Goal: Task Accomplishment & Management: Manage account settings

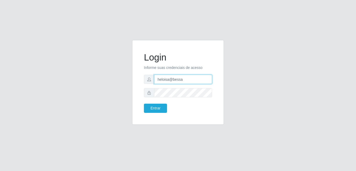
click at [182, 80] on input "heloisa@bessa" at bounding box center [183, 79] width 58 height 9
type input "Raissa@B9"
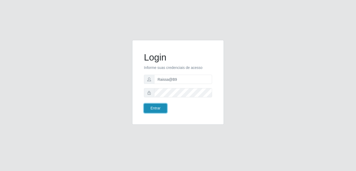
click at [159, 109] on button "Entrar" at bounding box center [155, 107] width 23 height 9
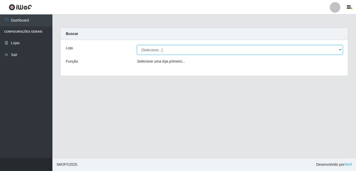
click at [338, 48] on select "[Selecione...] Bemais Supermercados - B9 Bessa" at bounding box center [240, 49] width 206 height 9
select select "410"
click at [137, 45] on select "[Selecione...] Bemais Supermercados - B9 Bessa" at bounding box center [240, 49] width 206 height 9
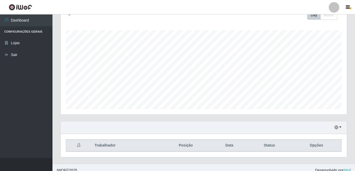
scroll to position [85, 0]
